Goal: Task Accomplishment & Management: Manage account settings

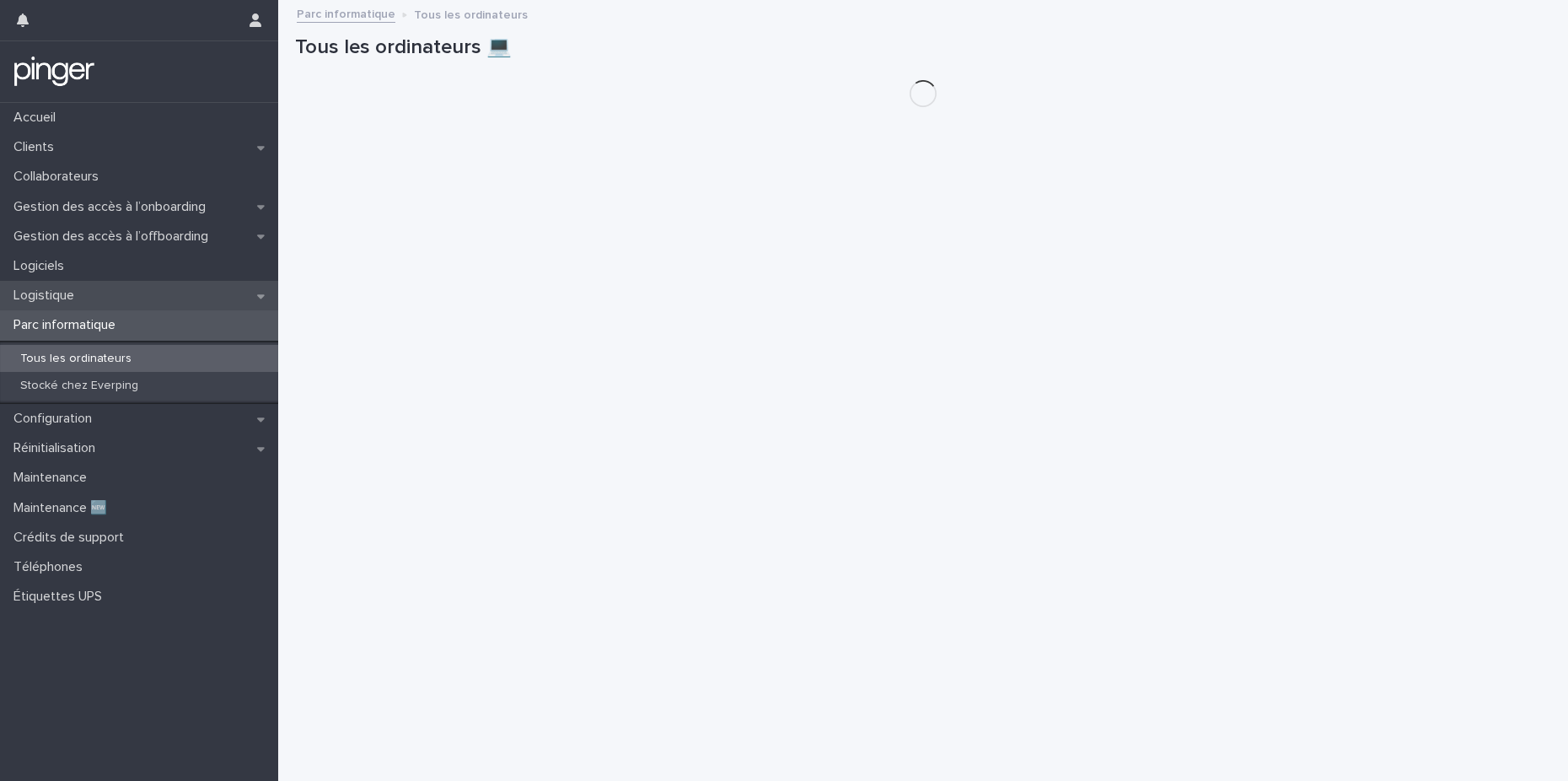
click at [92, 296] on div "Logistique" at bounding box center [139, 295] width 279 height 30
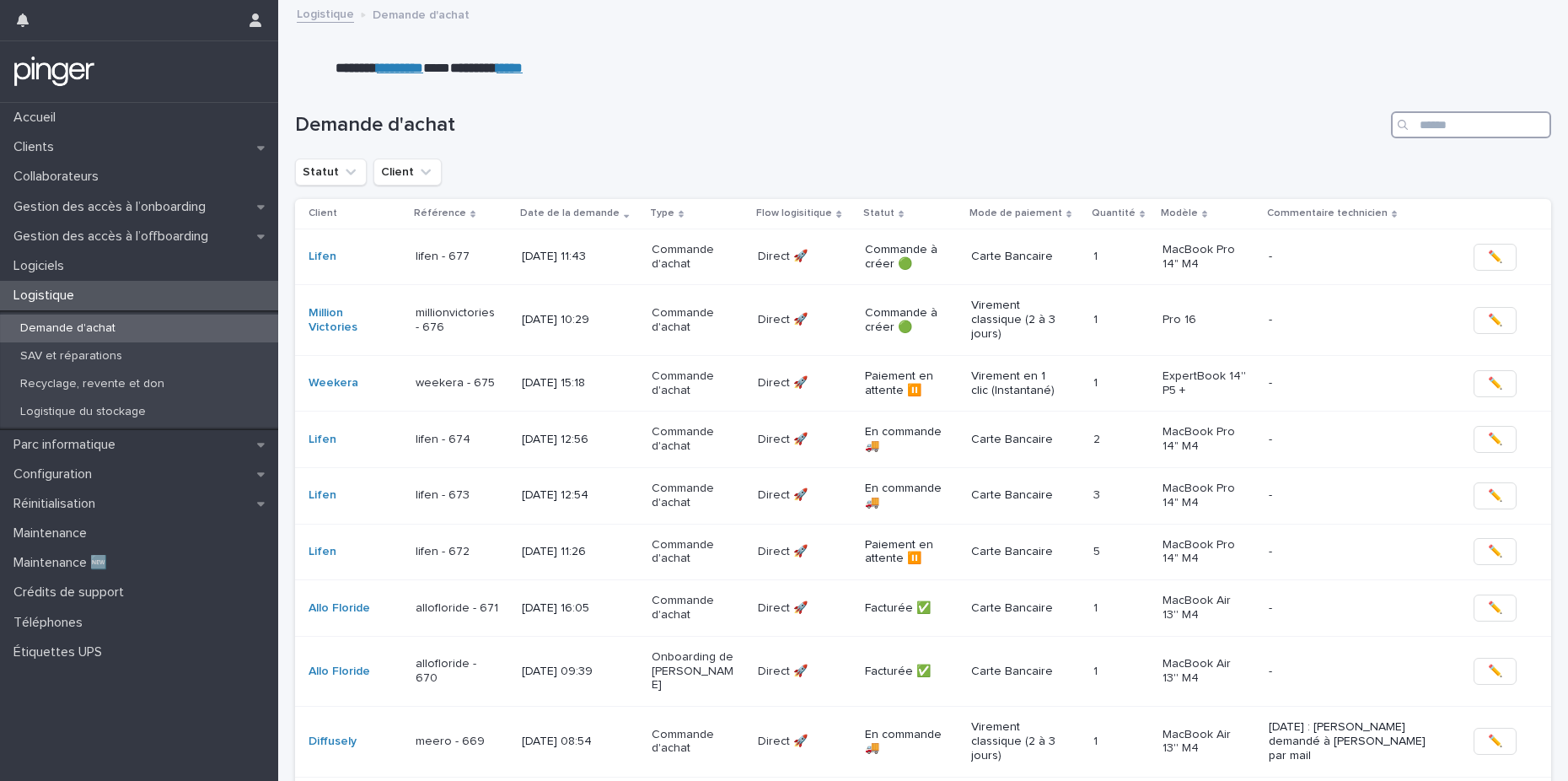
click at [1427, 128] on input "Search" at bounding box center [1470, 124] width 160 height 27
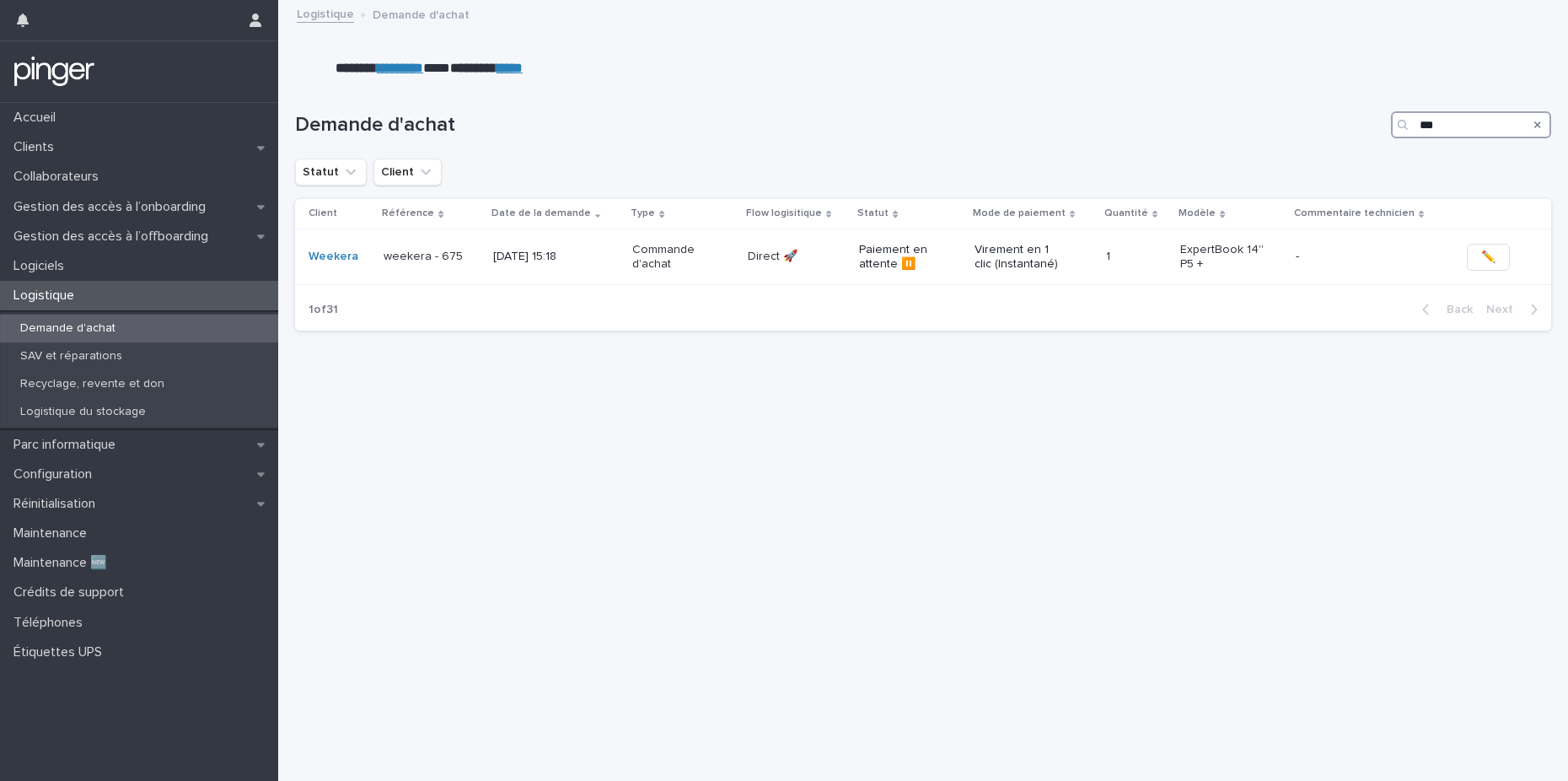
type input "***"
click at [1032, 263] on p "Virement en 1 clic (Instantané)" at bounding box center [1016, 257] width 85 height 29
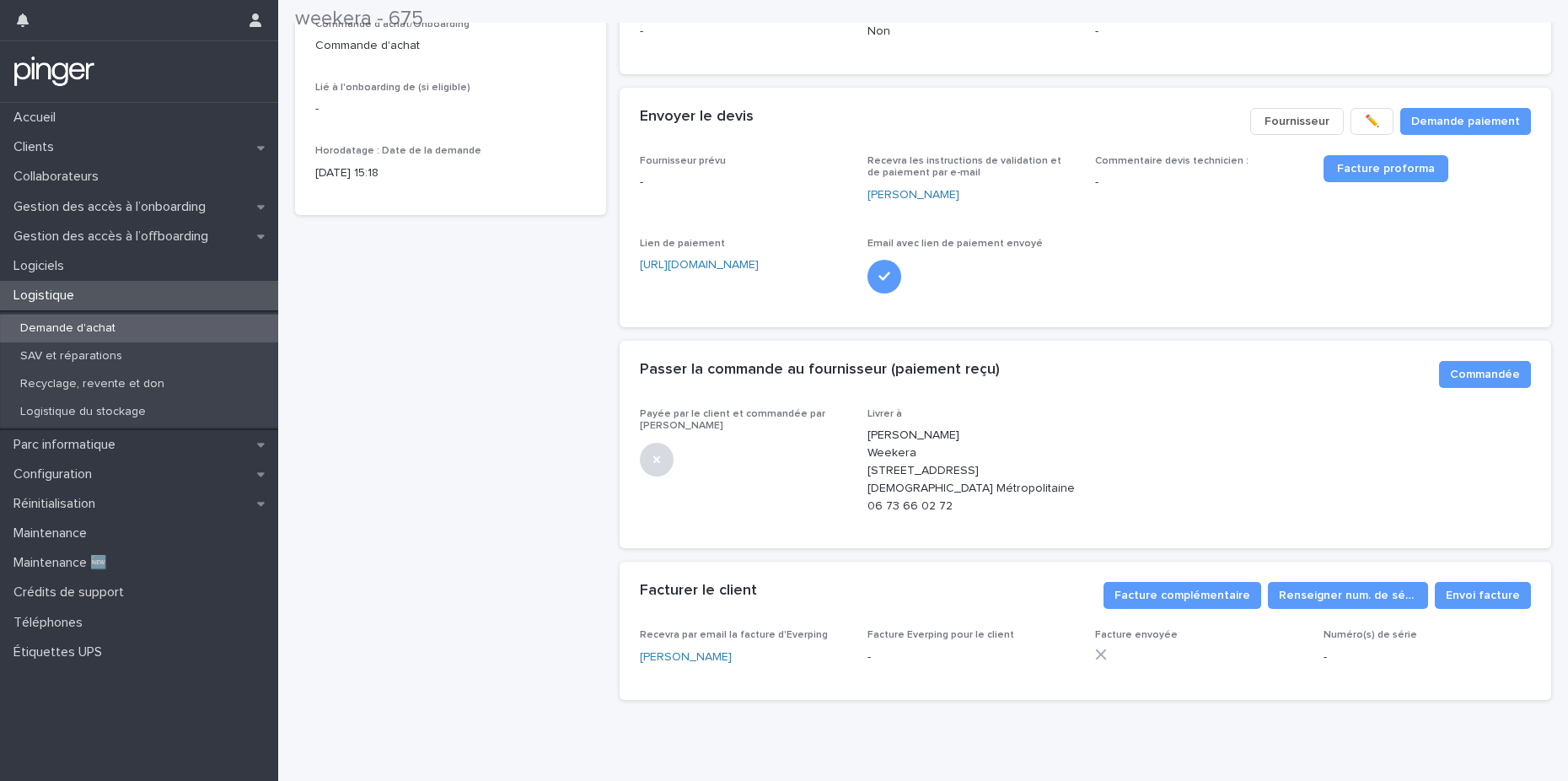
scroll to position [257, 0]
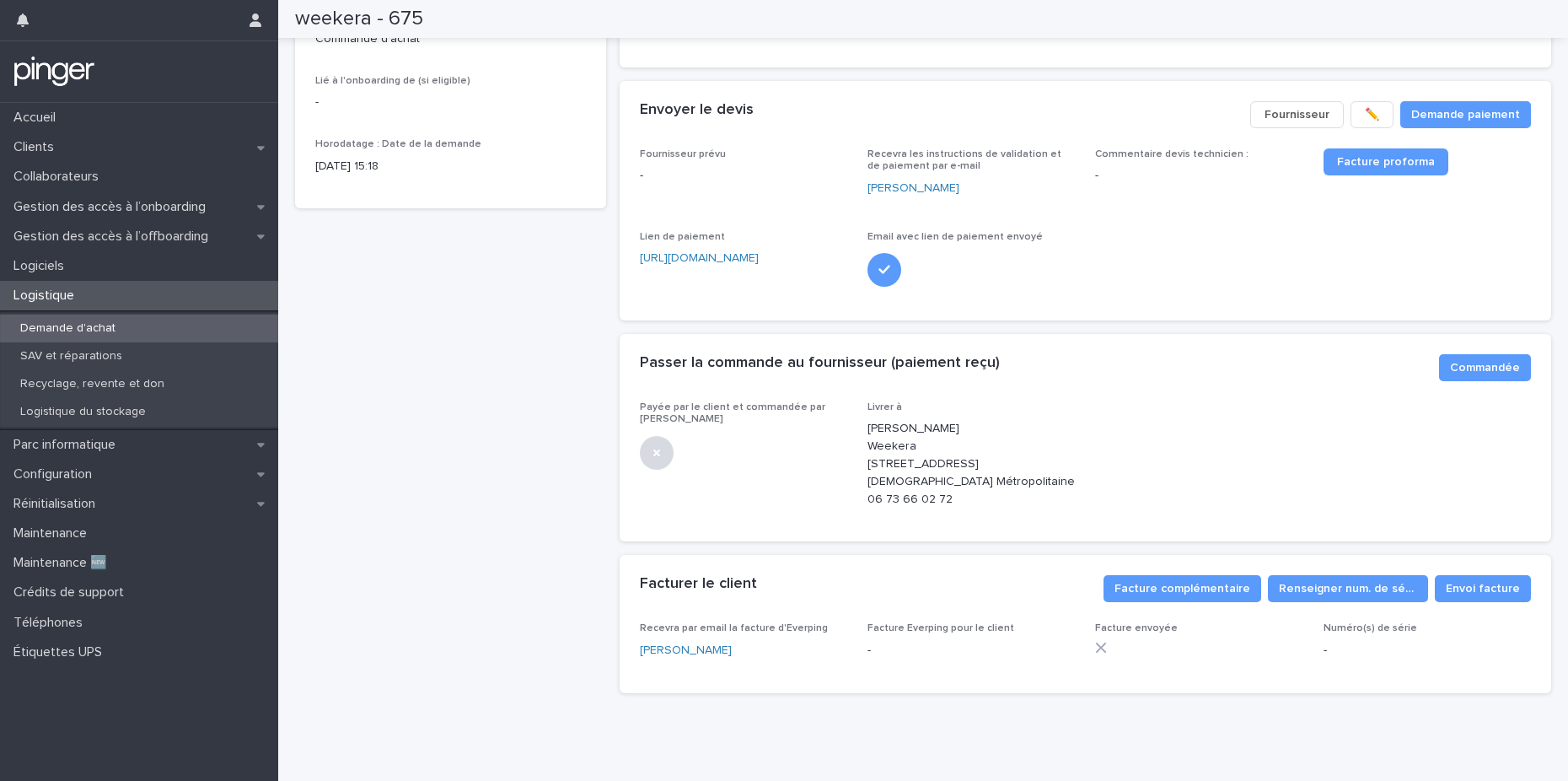
click at [945, 498] on p "Julien Moline Weekera 75 avenue du pont trinquat residence le gauguin bat A2 34…" at bounding box center [970, 464] width 207 height 87
drag, startPoint x: 863, startPoint y: 515, endPoint x: 961, endPoint y: 515, distance: 98.0
click at [961, 508] on p "Julien Moline Weekera 75 avenue du pont trinquat residence le gauguin bat A2 34…" at bounding box center [970, 464] width 207 height 87
copy p "06 73 66 02 72"
click at [1102, 331] on div "Loading... Saving… Envoyer le devis Demande paiement ✏️ Fournisseur Fournisseur…" at bounding box center [1086, 208] width 932 height 253
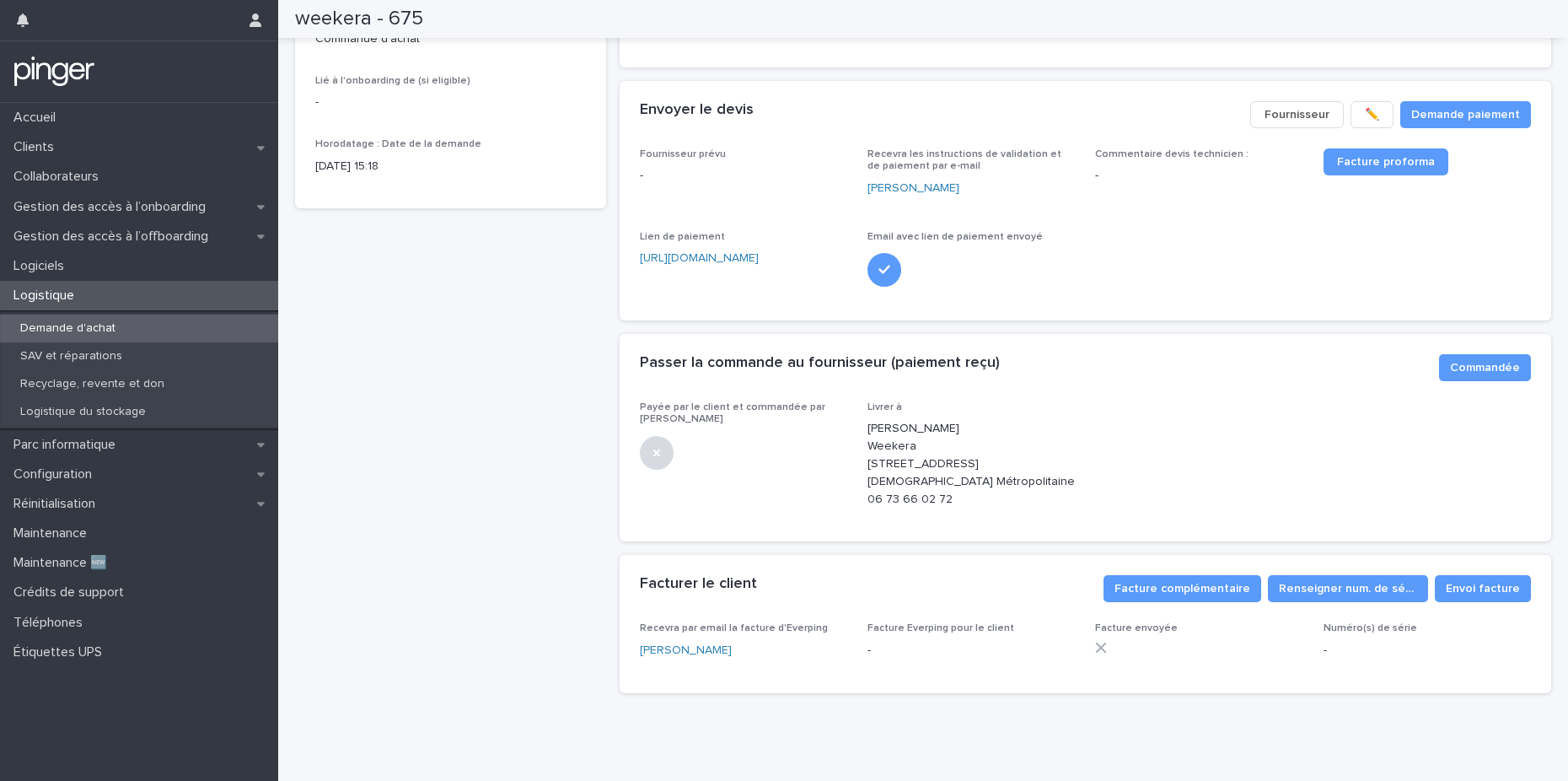
click at [977, 470] on p "Julien Moline Weekera 75 avenue du pont trinquat residence le gauguin bat A2 34…" at bounding box center [970, 464] width 207 height 87
drag, startPoint x: 1005, startPoint y: 466, endPoint x: 936, endPoint y: 479, distance: 70.2
click at [936, 479] on p "Julien Moline Weekera 75 avenue du pont trinquat residence le gauguin bat A2 34…" at bounding box center [970, 464] width 207 height 87
drag, startPoint x: 1007, startPoint y: 463, endPoint x: 1006, endPoint y: 477, distance: 14.0
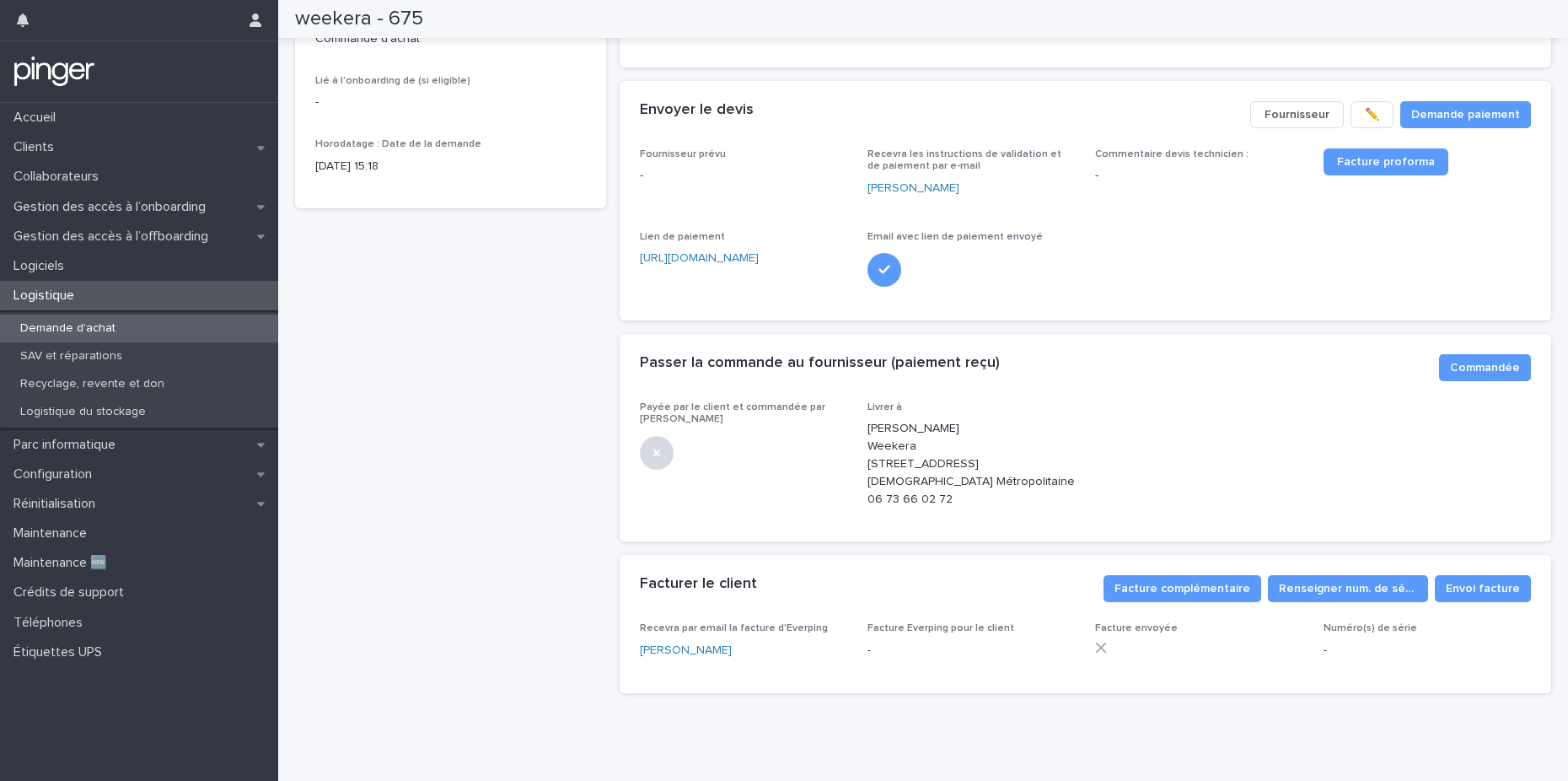
click at [1006, 477] on p "Julien Moline Weekera 75 avenue du pont trinquat residence le gauguin bat A2 34…" at bounding box center [970, 464] width 207 height 87
drag, startPoint x: 1006, startPoint y: 467, endPoint x: 952, endPoint y: 481, distance: 55.8
click at [952, 481] on p "Julien Moline Weekera 75 avenue du pont trinquat residence le gauguin bat A2 34…" at bounding box center [970, 464] width 207 height 87
copy p "residence le gauguin bat A2"
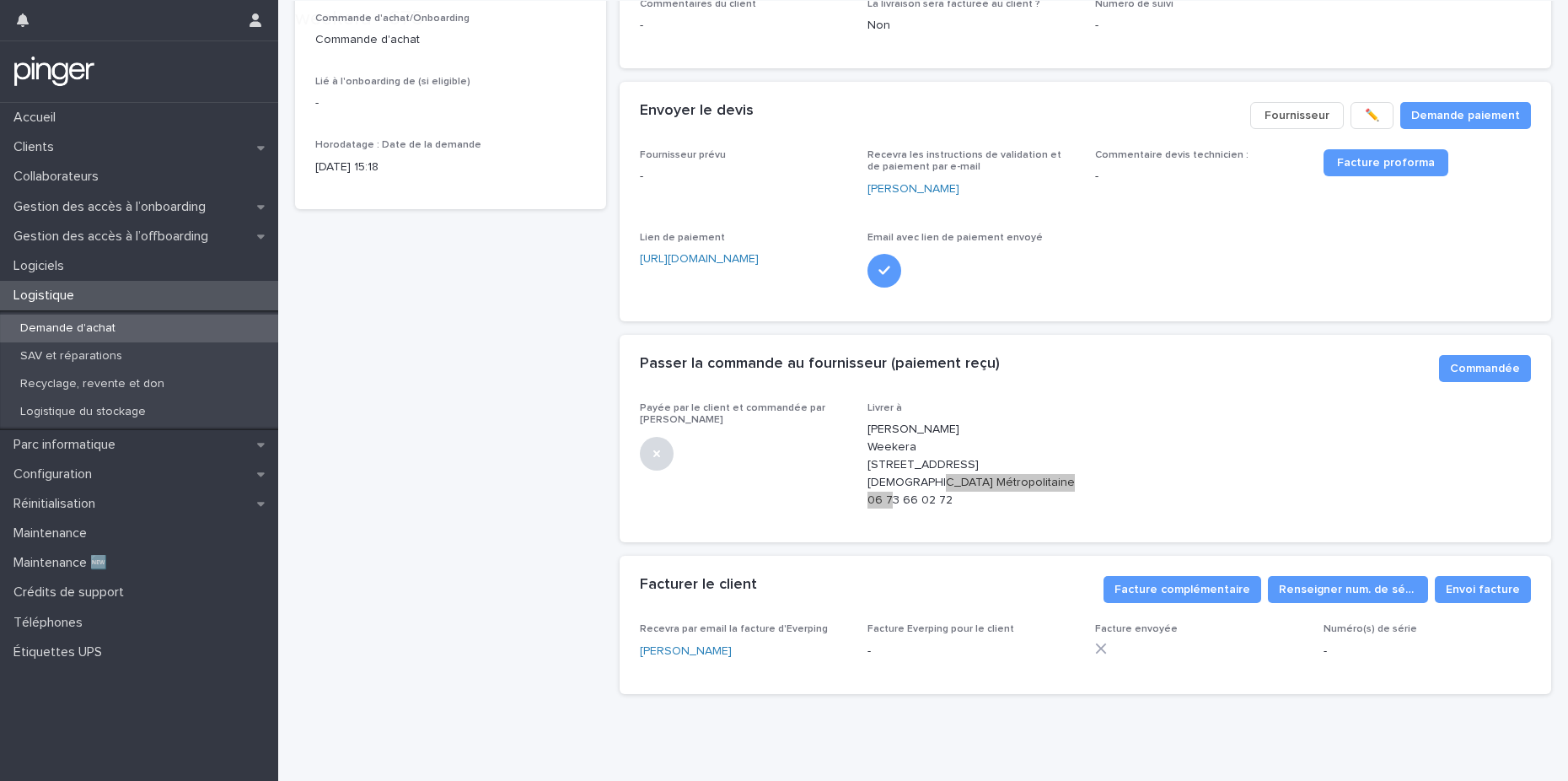
scroll to position [297, 0]
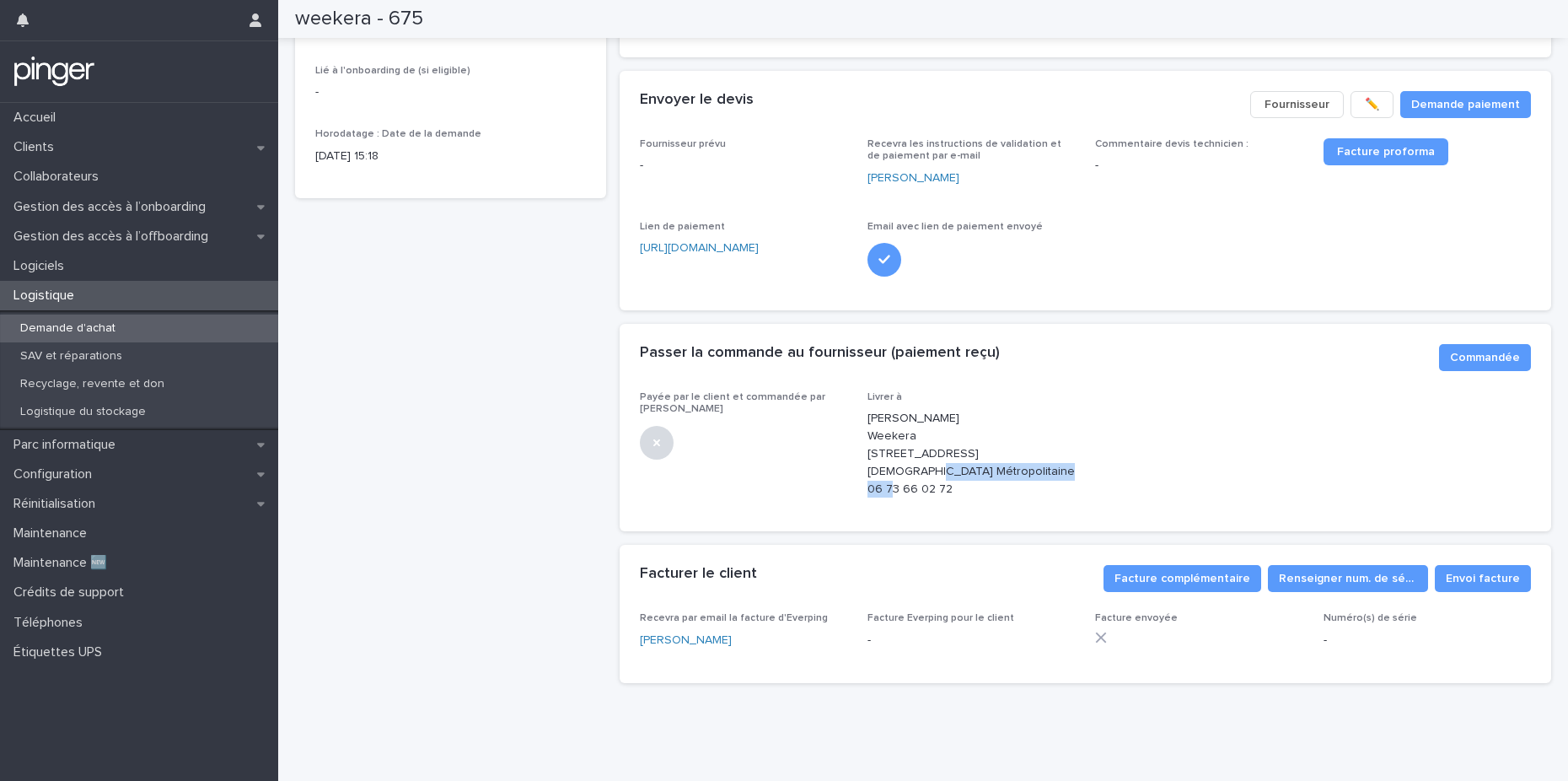
click at [1102, 344] on div "Passer la commande au fournisseur (paiement reçu) •••" at bounding box center [1033, 353] width 787 height 18
click at [1449, 349] on span "Commandée" at bounding box center [1484, 357] width 70 height 17
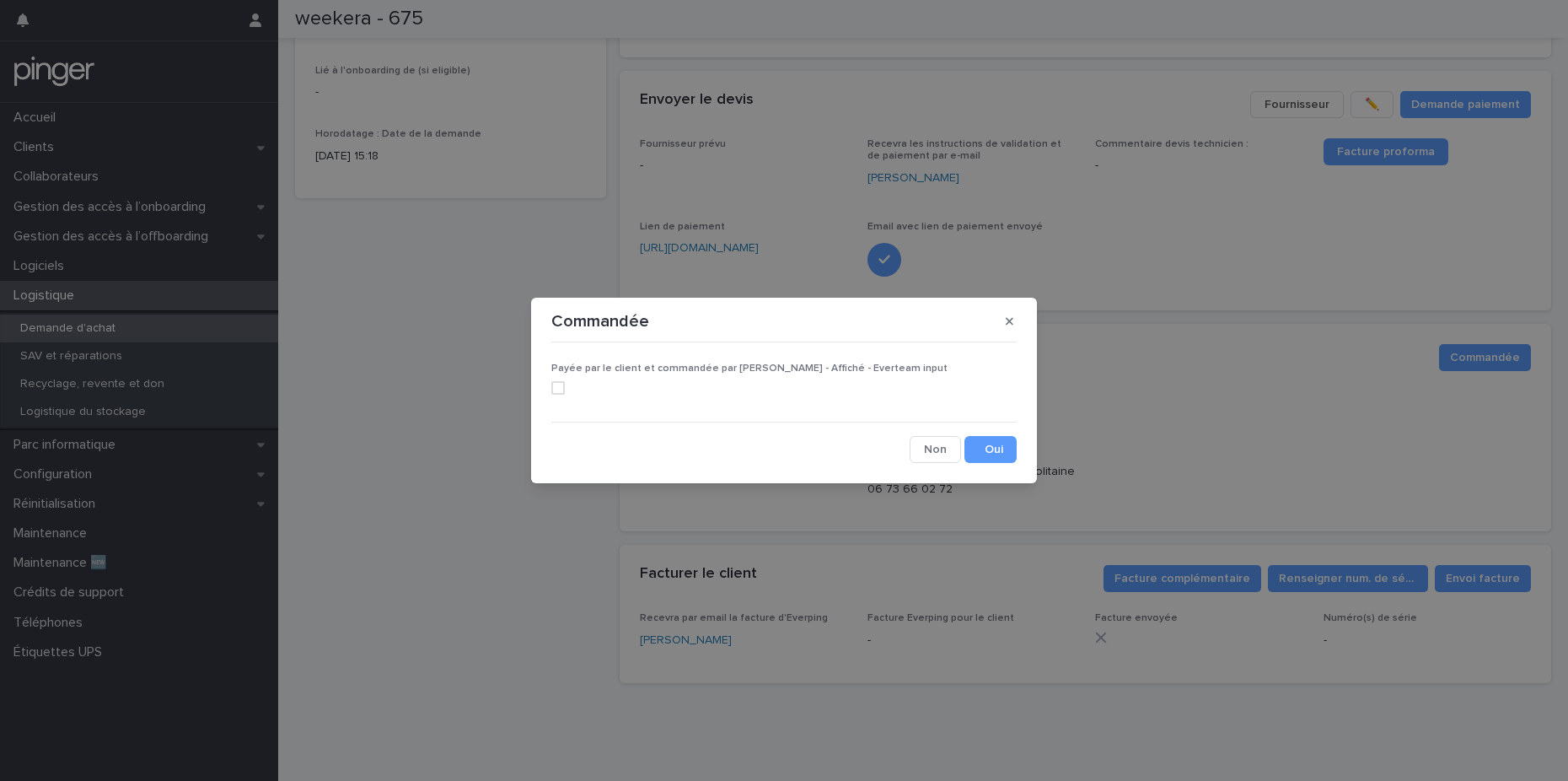
click at [551, 386] on span at bounding box center [557, 387] width 13 height 13
click at [1009, 449] on button "Save" at bounding box center [990, 449] width 52 height 27
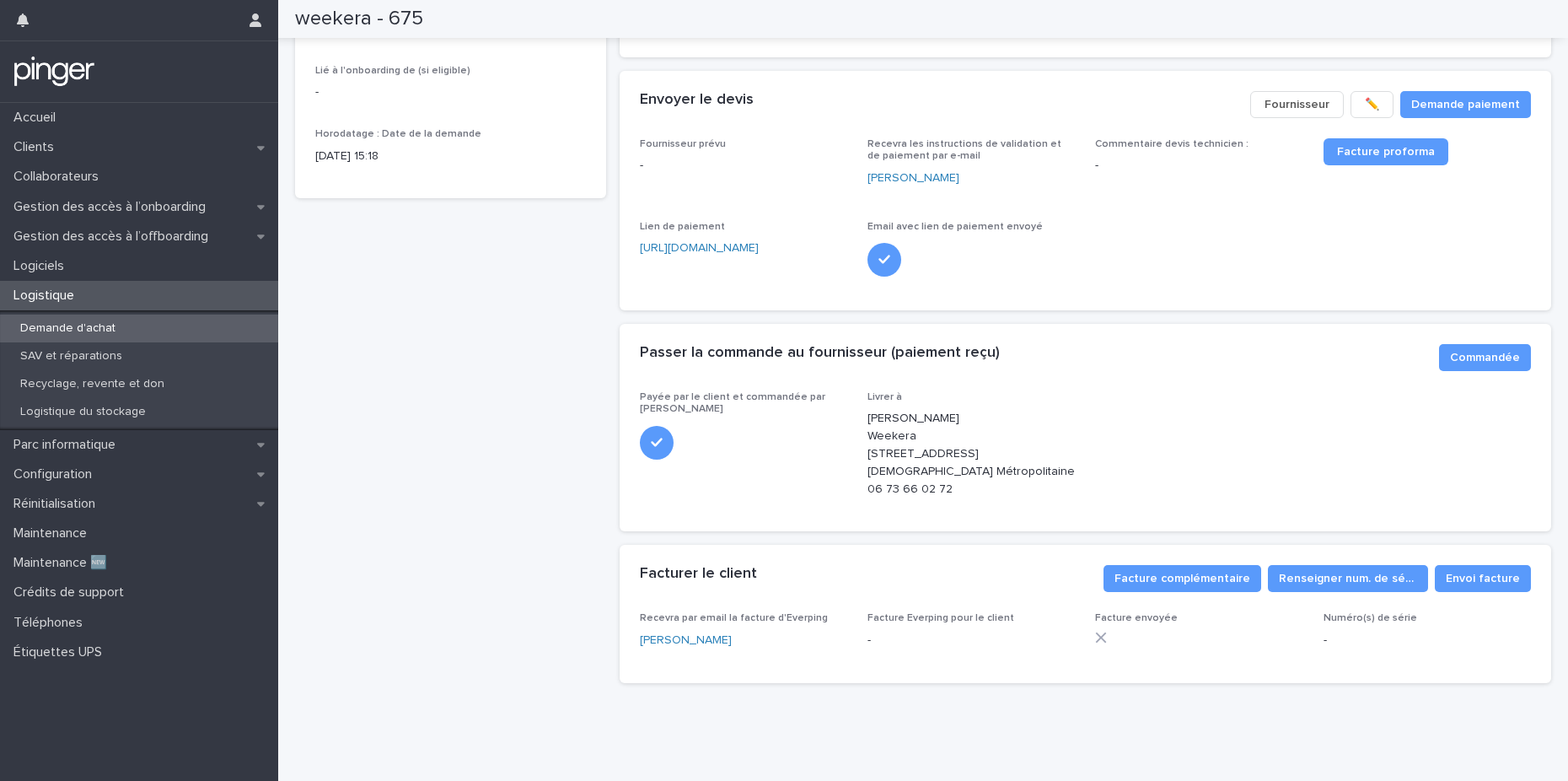
click at [534, 128] on div "Horodatage : Date de la demande 13/10/2025 15:18" at bounding box center [450, 153] width 271 height 50
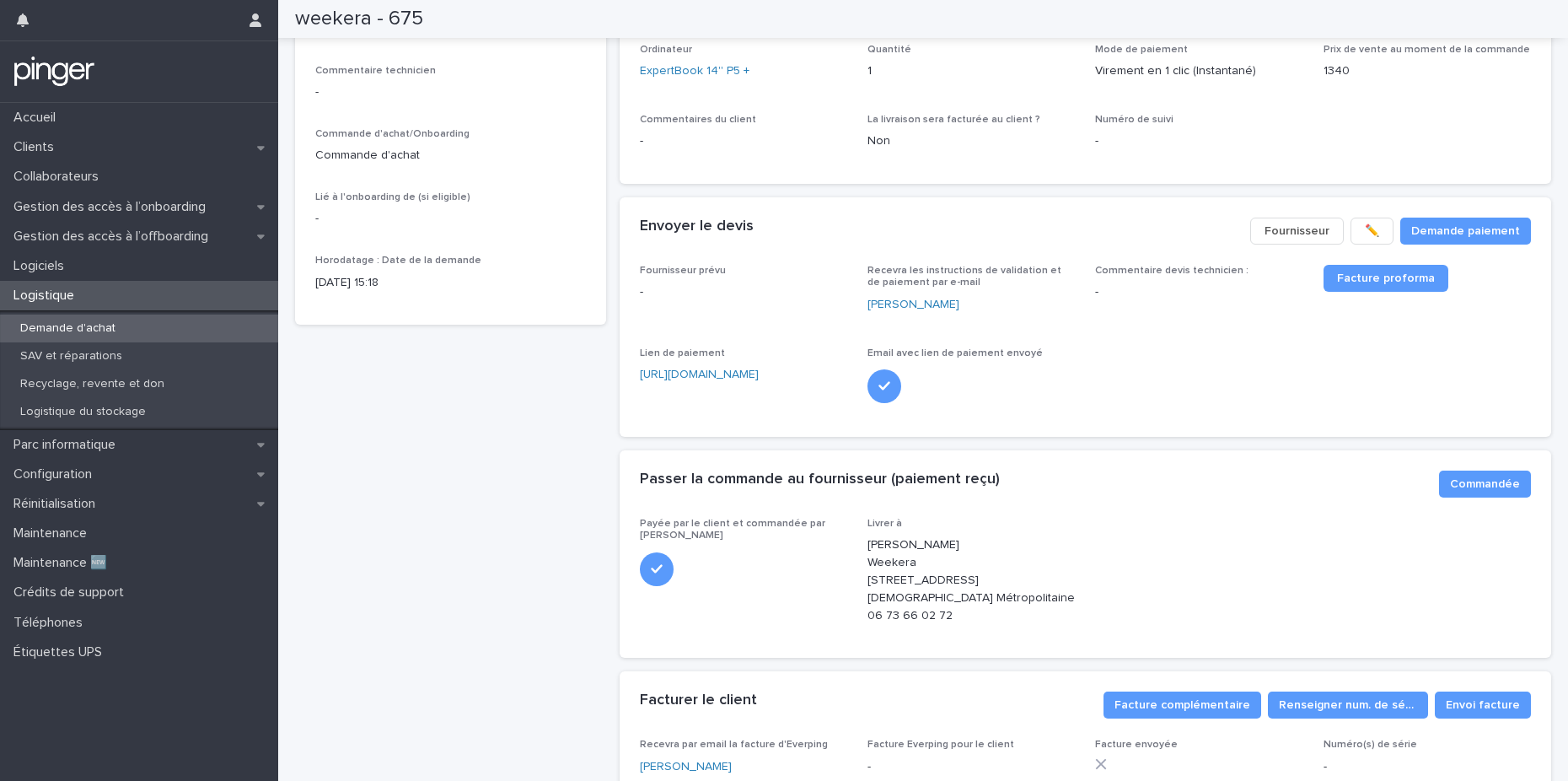
scroll to position [0, 0]
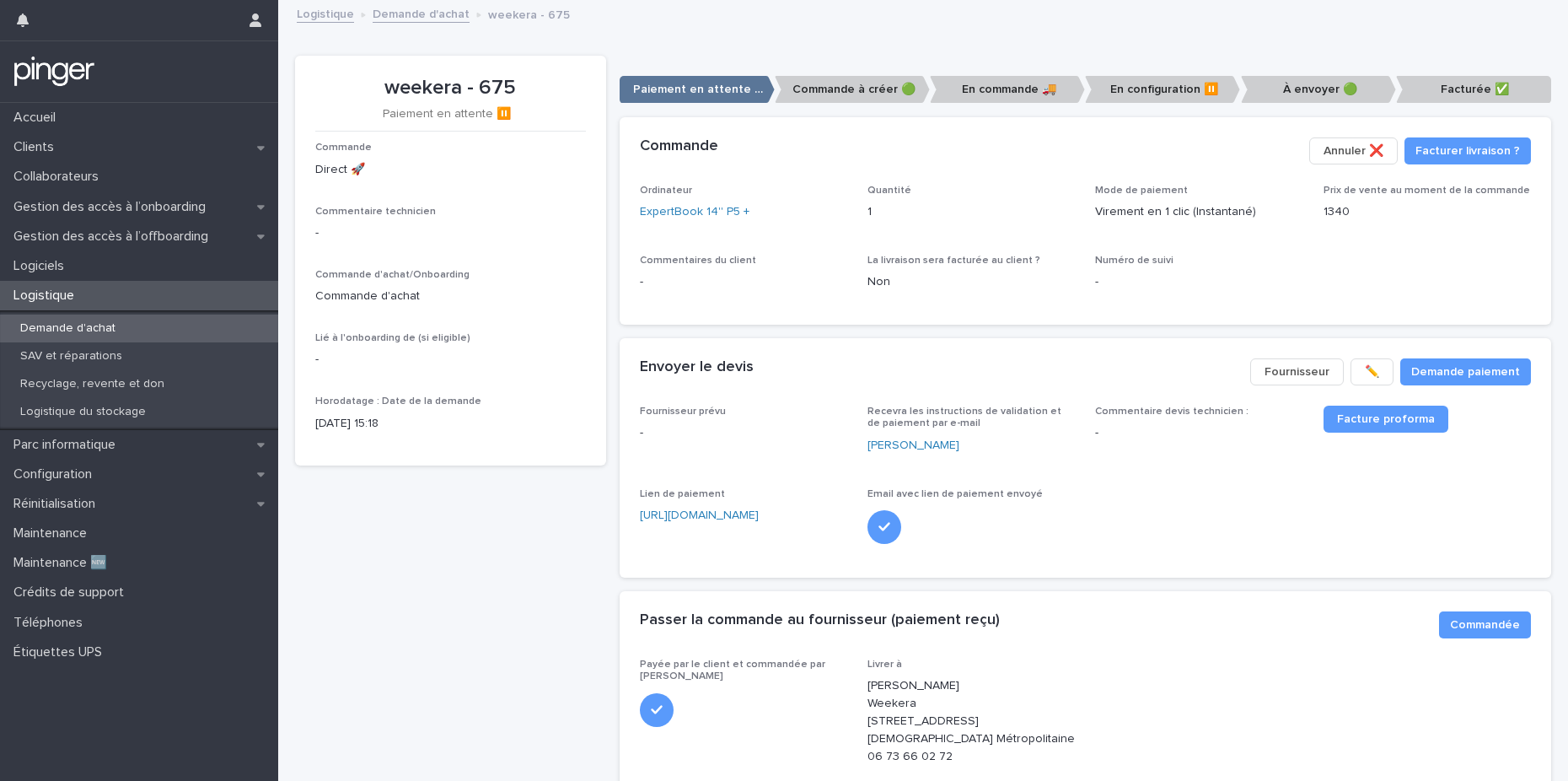
click at [422, 12] on link "Demande d'achat" at bounding box center [421, 13] width 97 height 19
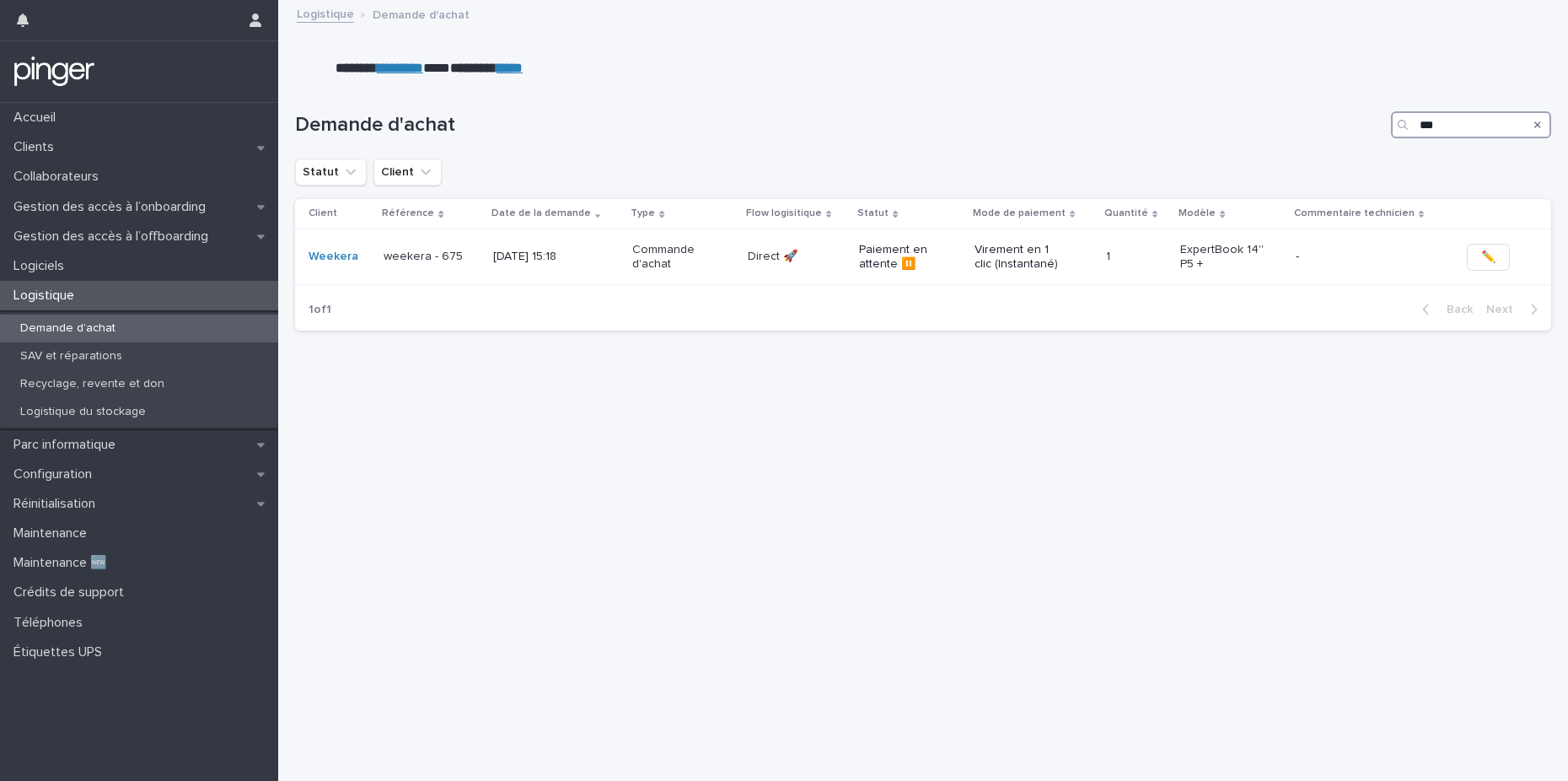
click at [1480, 128] on input "***" at bounding box center [1470, 124] width 160 height 27
type input "***"
click at [678, 272] on div "Commande d'achat" at bounding box center [648, 257] width 107 height 42
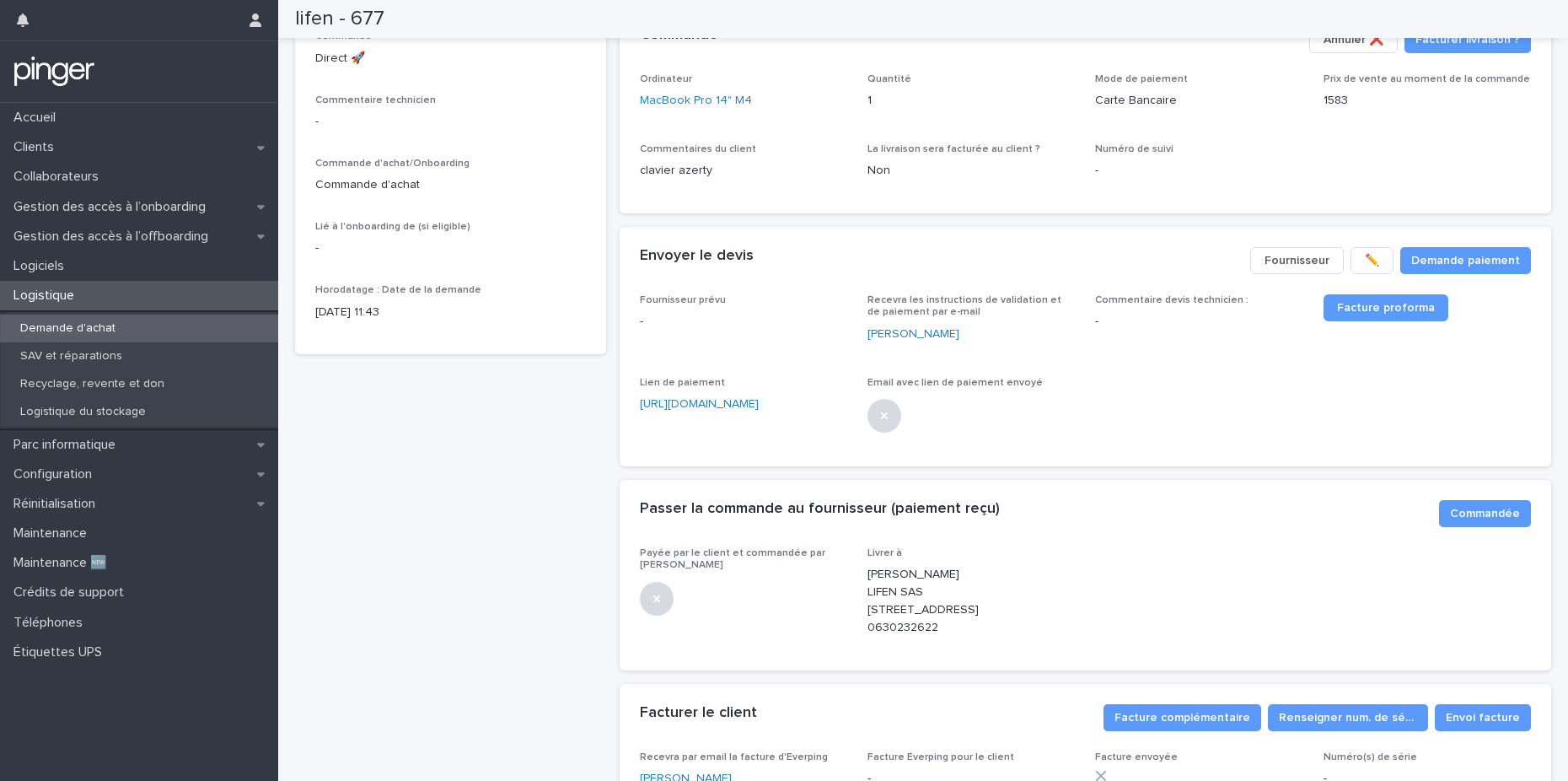
scroll to position [112, 0]
click at [1144, 637] on div "Payée par le client et commandée par Everping Livrer à Johan Juillard LIFEN SAS…" at bounding box center [1085, 598] width 891 height 103
drag, startPoint x: 949, startPoint y: 660, endPoint x: 859, endPoint y: 659, distance: 90.0
click at [859, 649] on div "Payée par le client et commandée par Everping Livrer à Johan Juillard LIFEN SAS…" at bounding box center [1085, 598] width 891 height 103
copy p "0630232622"
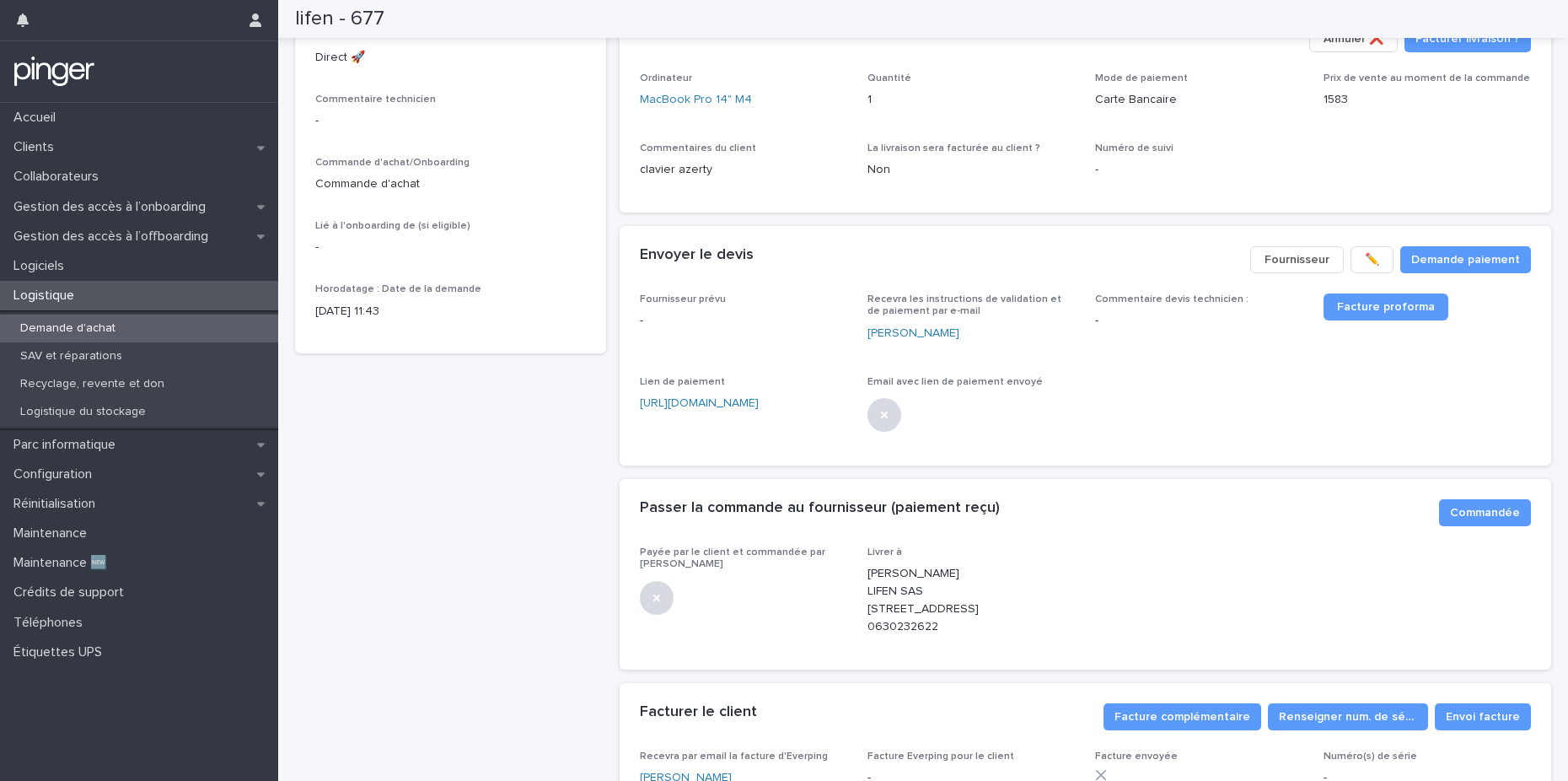
click at [440, 38] on p "Commande" at bounding box center [450, 36] width 271 height 12
drag, startPoint x: 295, startPoint y: 17, endPoint x: 389, endPoint y: 17, distance: 94.0
click at [389, 17] on div "lifen - 677" at bounding box center [917, 18] width 1324 height 38
copy h2 "lifen - 677"
click at [1063, 425] on div at bounding box center [970, 413] width 207 height 37
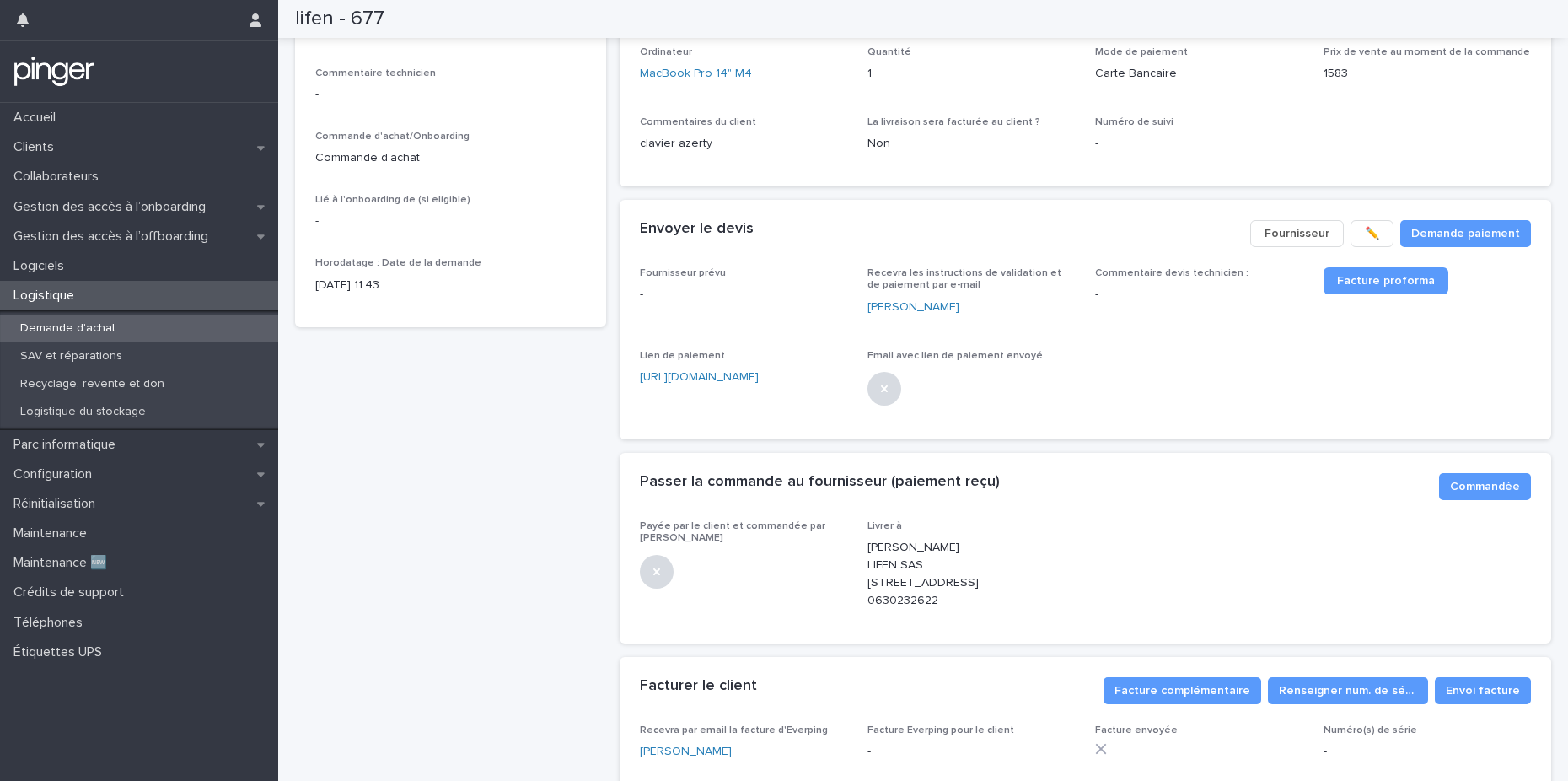
scroll to position [139, 0]
click at [1449, 487] on span "Commandée" at bounding box center [1484, 485] width 70 height 17
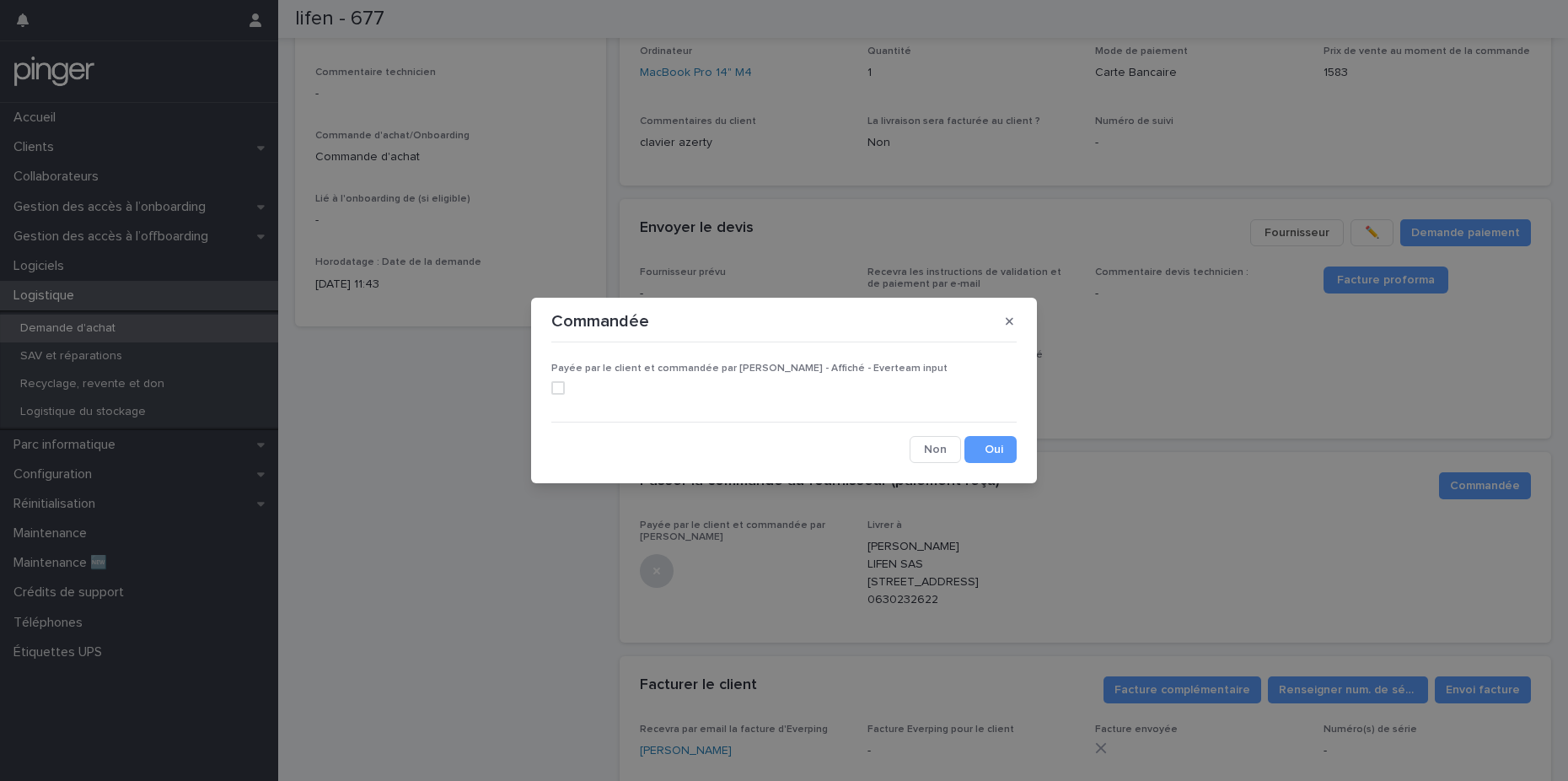
click at [560, 386] on span at bounding box center [557, 387] width 13 height 13
click at [994, 447] on button "Save" at bounding box center [990, 449] width 52 height 27
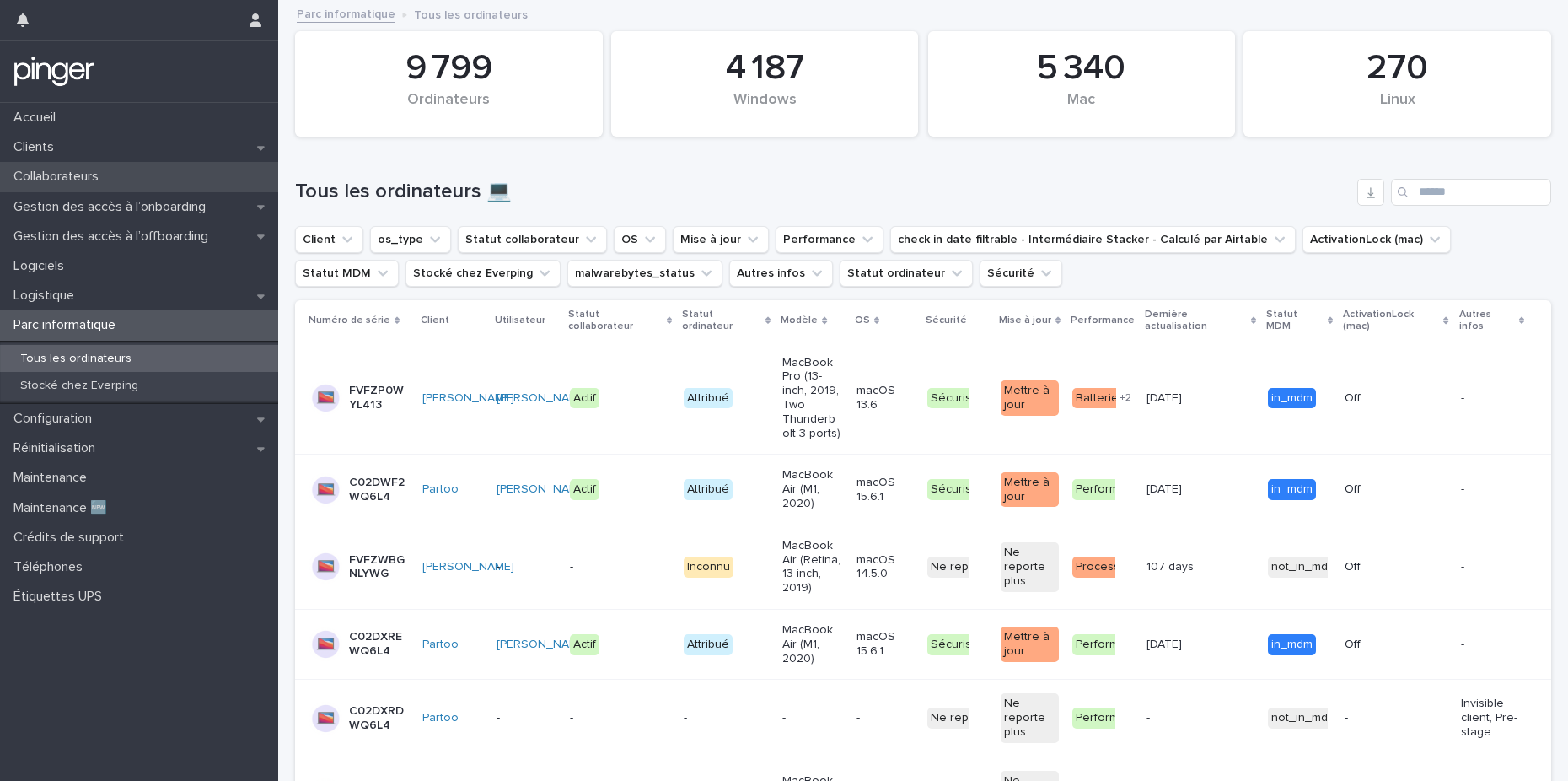
click at [93, 181] on p "Collaborateurs" at bounding box center [59, 176] width 106 height 16
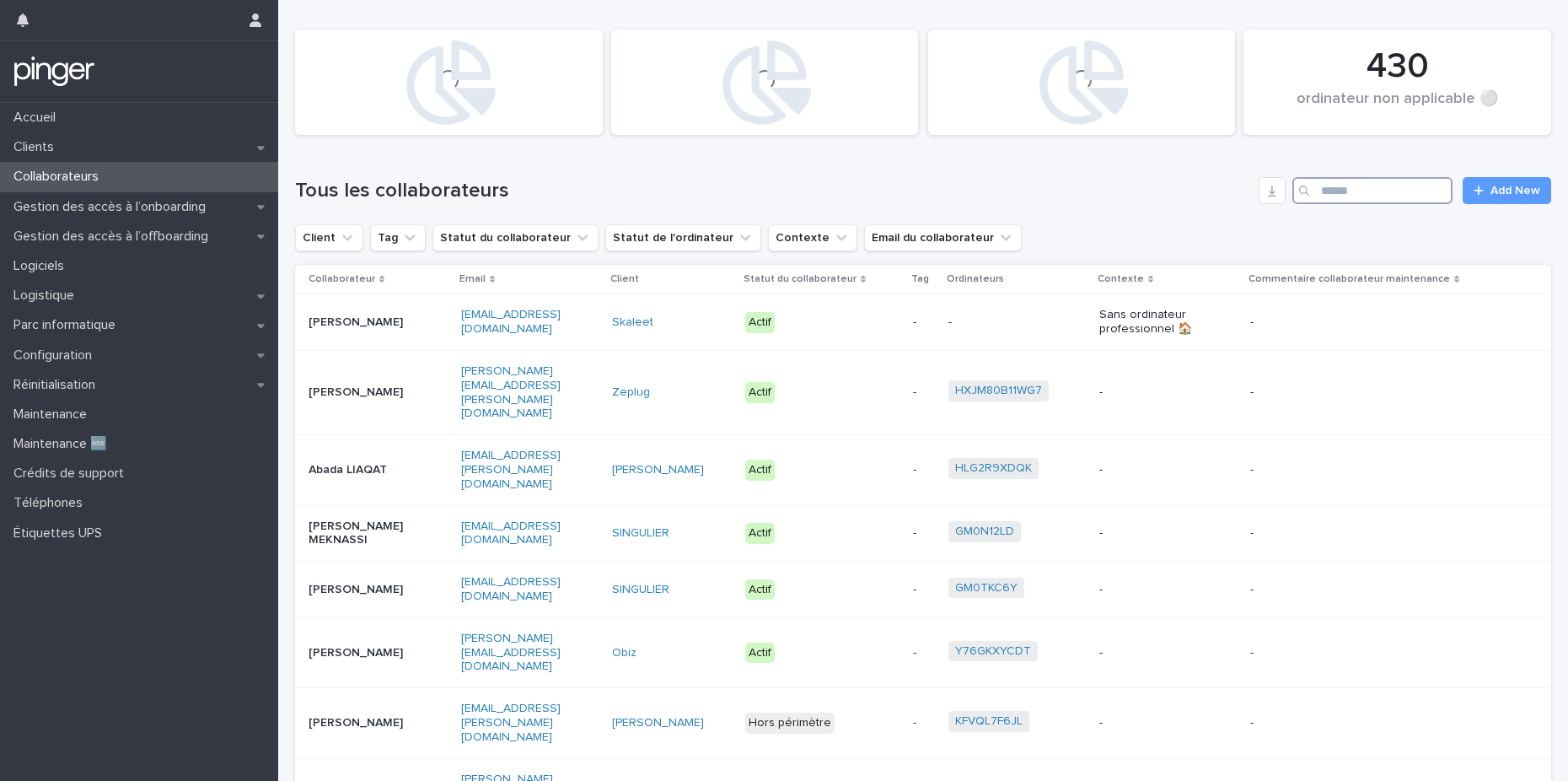
click at [1366, 191] on input "Search" at bounding box center [1372, 190] width 160 height 27
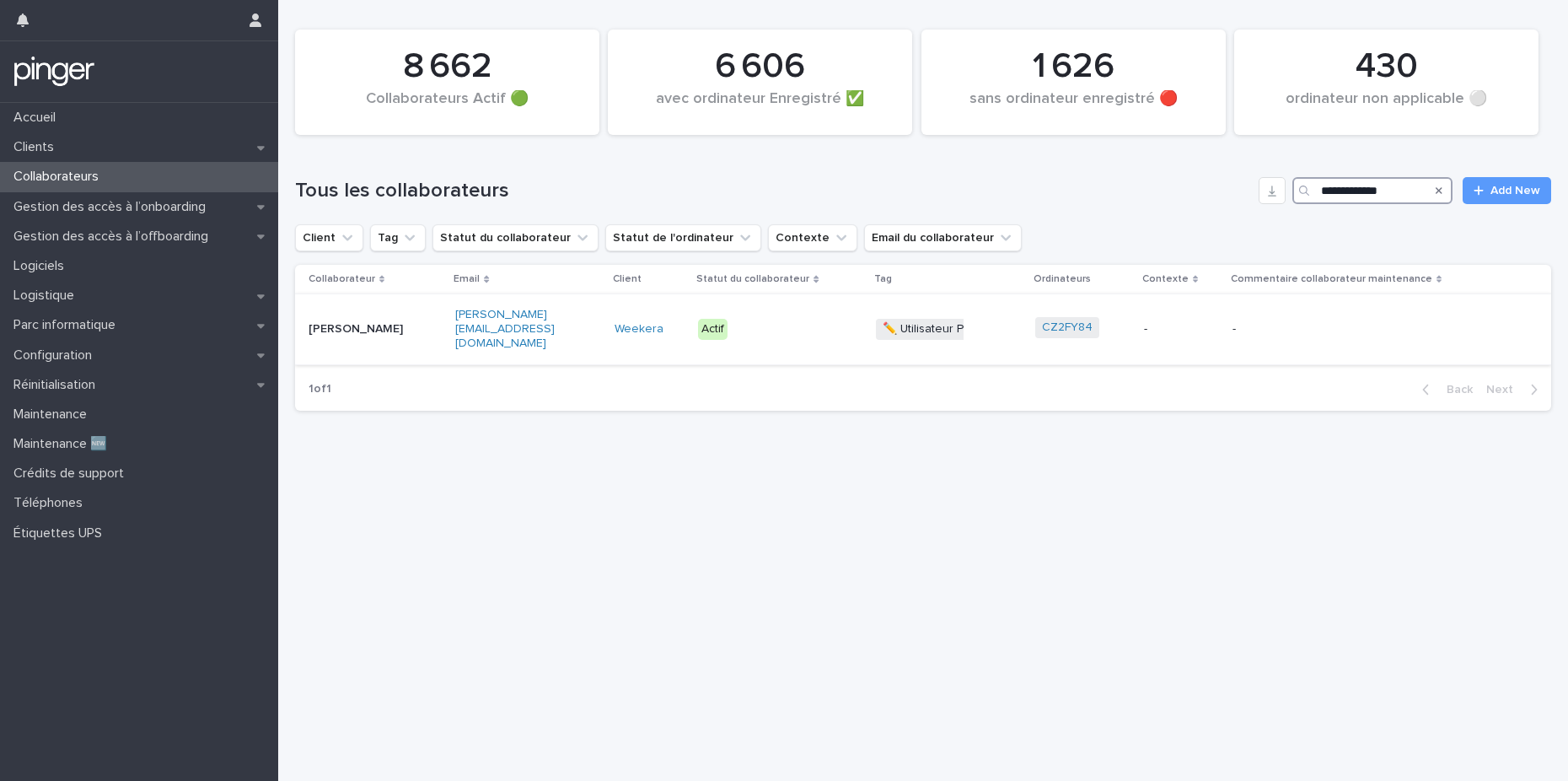
type input "**********"
